Goal: Task Accomplishment & Management: Use online tool/utility

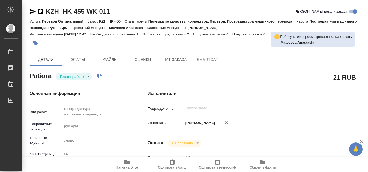
type textarea "x"
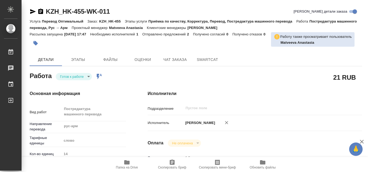
type textarea "x"
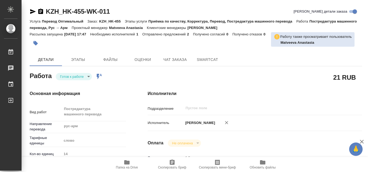
type textarea "x"
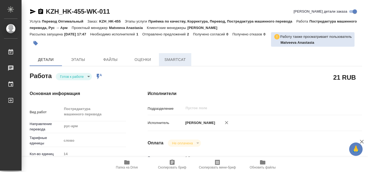
type textarea "x"
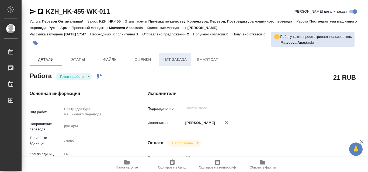
type textarea "x"
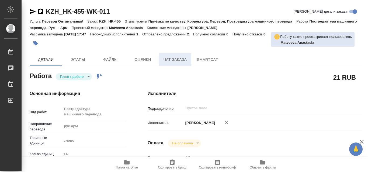
type textarea "x"
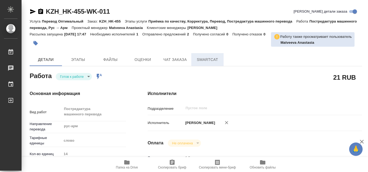
type textarea "x"
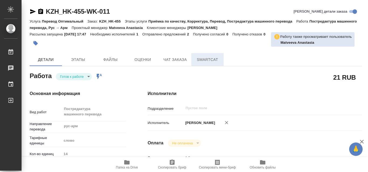
click at [204, 60] on span "SmartCat" at bounding box center [207, 60] width 26 height 7
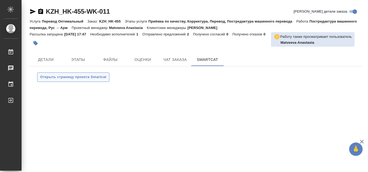
click at [105, 76] on span "Открыть страницу проекта Smartcat" at bounding box center [73, 77] width 66 height 6
